Goal: Information Seeking & Learning: Learn about a topic

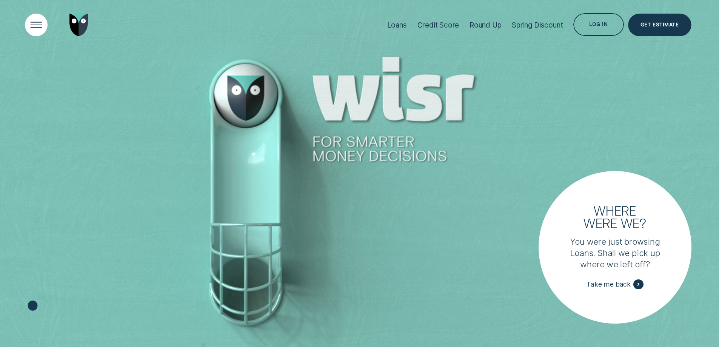
click at [28, 21] on div "Open Menu" at bounding box center [36, 25] width 32 height 32
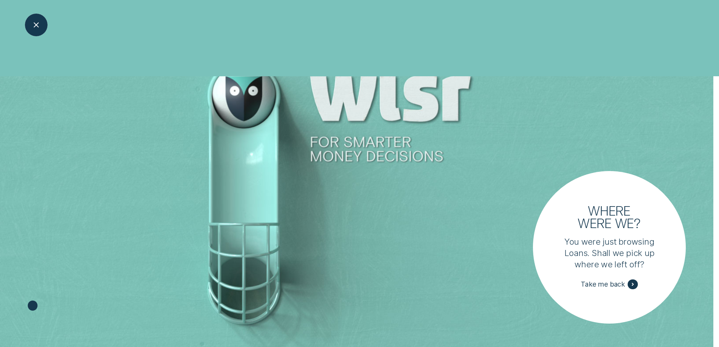
click at [40, 23] on div "Close Menu" at bounding box center [36, 25] width 32 height 32
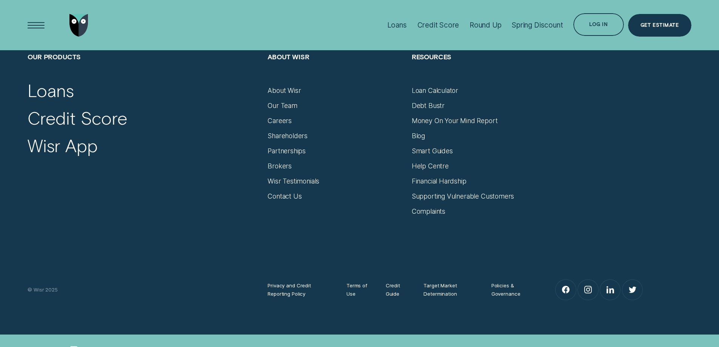
scroll to position [3216, 0]
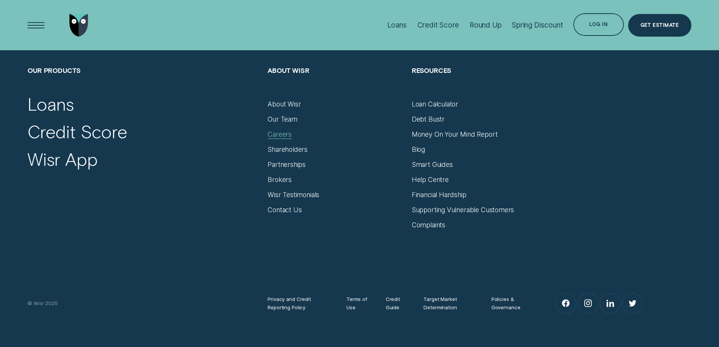
click at [275, 134] on div "Careers" at bounding box center [279, 134] width 24 height 8
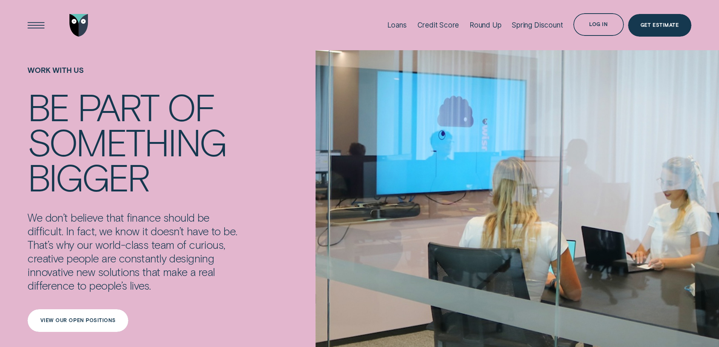
click at [78, 318] on div "View our open positions" at bounding box center [77, 320] width 75 height 5
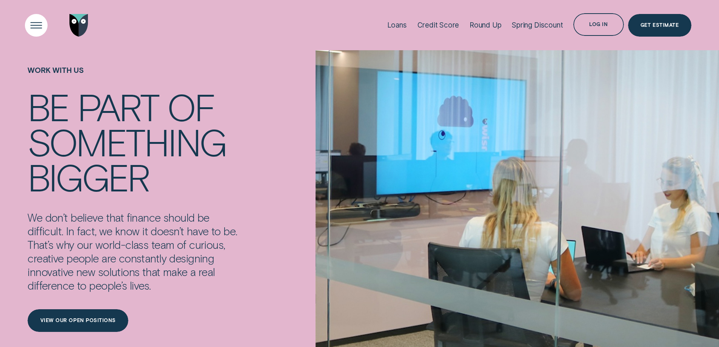
click at [33, 21] on div "Open Menu" at bounding box center [36, 25] width 32 height 32
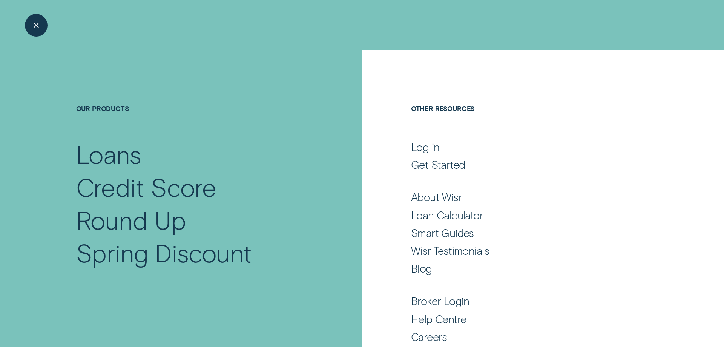
click at [435, 195] on div "About Wisr" at bounding box center [436, 197] width 51 height 14
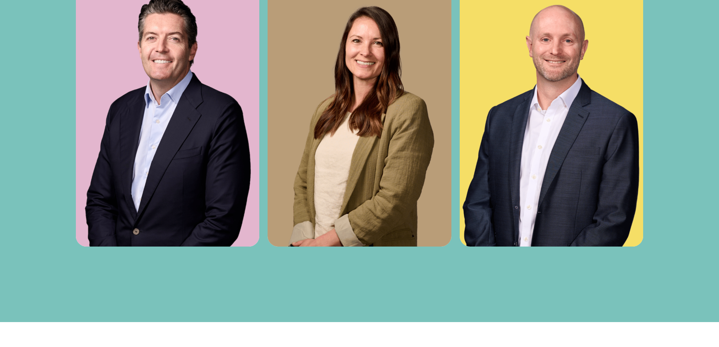
scroll to position [2951, 0]
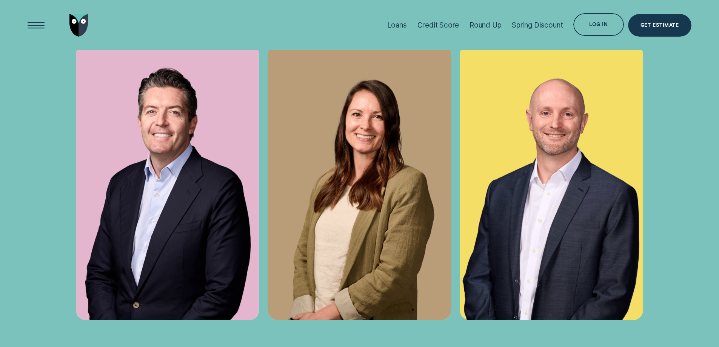
click at [362, 159] on img at bounding box center [359, 182] width 184 height 275
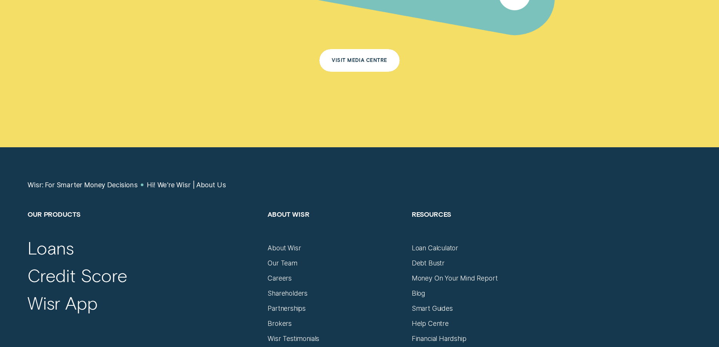
scroll to position [4950, 0]
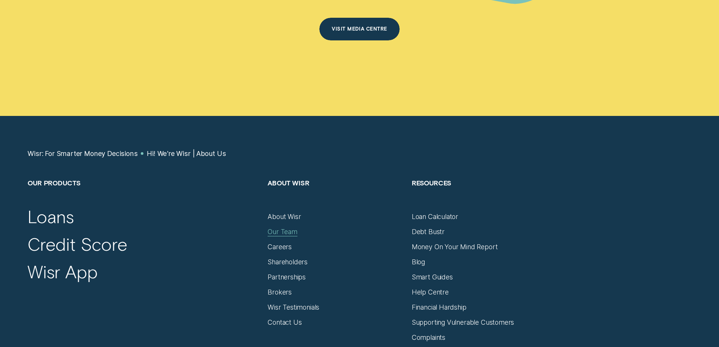
click at [288, 227] on div "Our Team" at bounding box center [282, 231] width 30 height 8
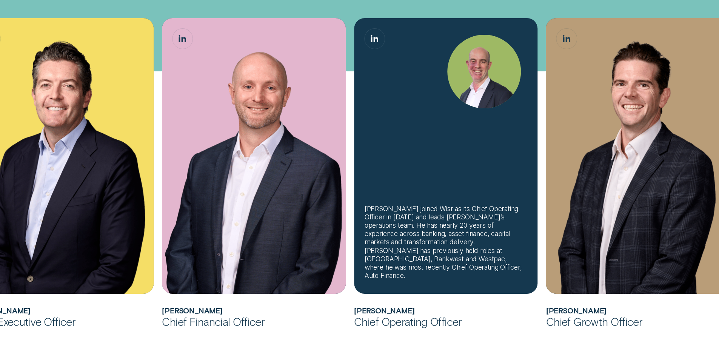
scroll to position [377, 0]
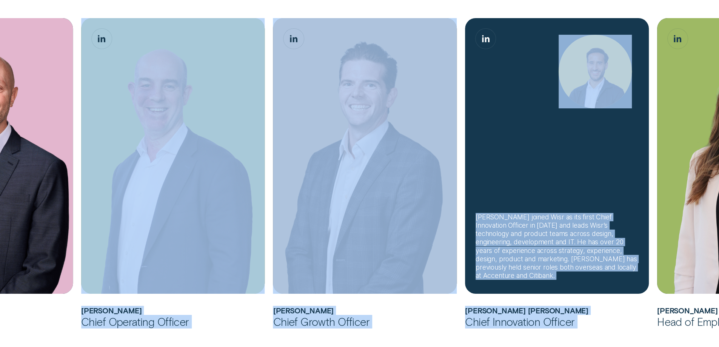
drag, startPoint x: 679, startPoint y: 198, endPoint x: 127, endPoint y: 197, distance: 552.6
click at [127, 197] on ul "[PERSON_NAME] joined Wisr as its Chief Financial Officer in [DATE] before being…" at bounding box center [29, 180] width 672 height 324
click at [556, 190] on div "[PERSON_NAME] joined Wisr as its first Chief Innovation Officer in [DATE] and l…" at bounding box center [557, 155] width 184 height 275
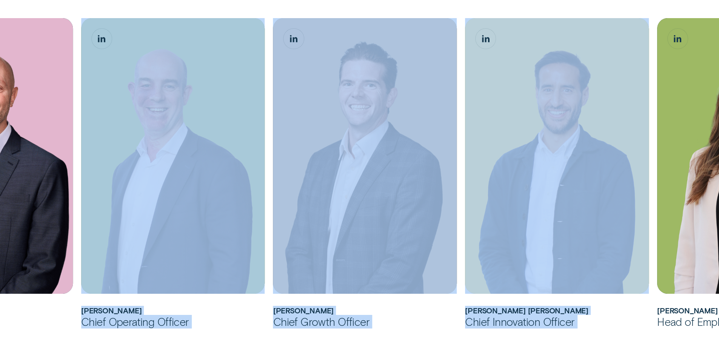
click at [390, 316] on div "Chief Growth Officer" at bounding box center [364, 322] width 183 height 14
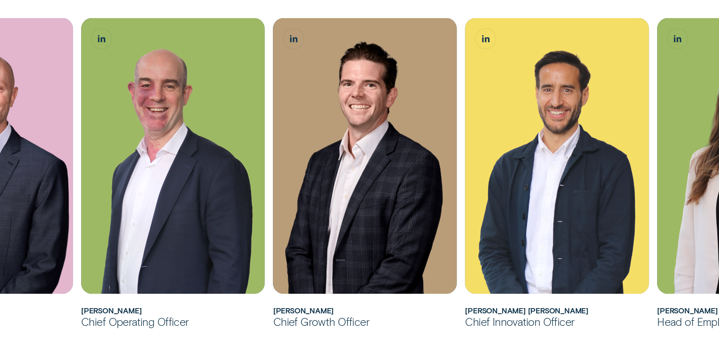
drag, startPoint x: 415, startPoint y: 334, endPoint x: 132, endPoint y: 332, distance: 282.5
click at [132, 332] on div "[PERSON_NAME] joined Wisr as its Chief Financial Officer in [DATE] before being…" at bounding box center [359, 214] width 719 height 714
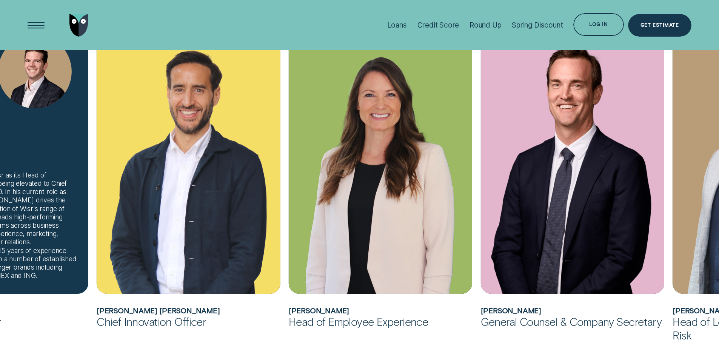
scroll to position [528, 0]
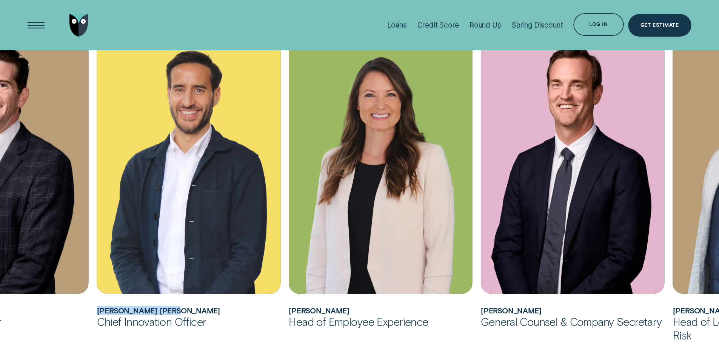
drag, startPoint x: 97, startPoint y: 310, endPoint x: 190, endPoint y: 307, distance: 93.2
click at [190, 307] on h2 "Álvaro Carpio Colón" at bounding box center [189, 310] width 184 height 9
copy h2 "Álvaro Carpio Colón"
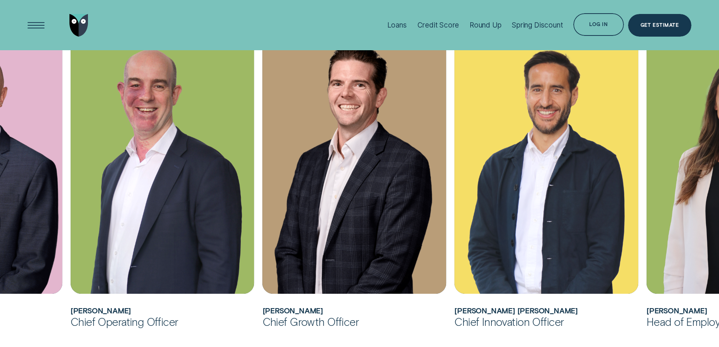
scroll to position [377, 0]
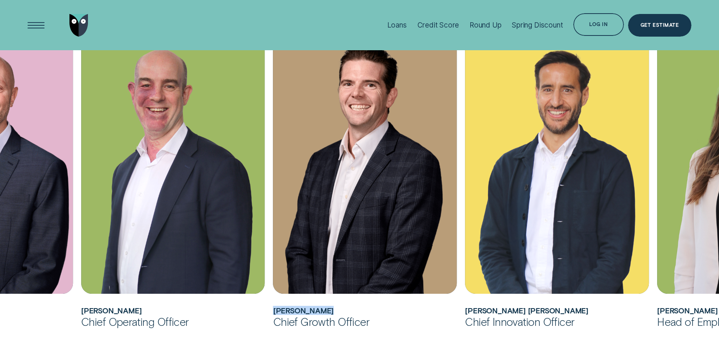
drag, startPoint x: 302, startPoint y: 307, endPoint x: 341, endPoint y: 307, distance: 38.9
click at [351, 308] on h2 "James Goodwin" at bounding box center [364, 310] width 183 height 9
copy h2 "James Goodwin"
